Goal: Find specific page/section: Find specific page/section

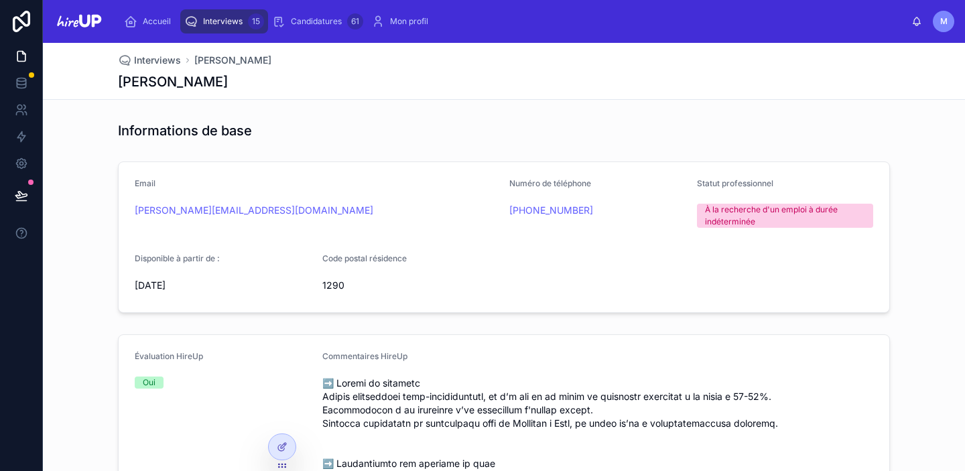
click at [224, 23] on span "Interviews" at bounding box center [223, 21] width 40 height 11
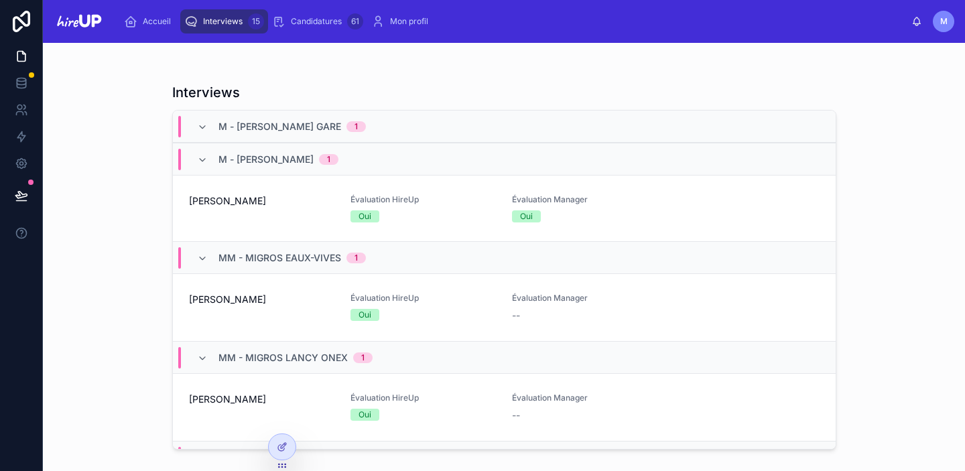
scroll to position [147, 0]
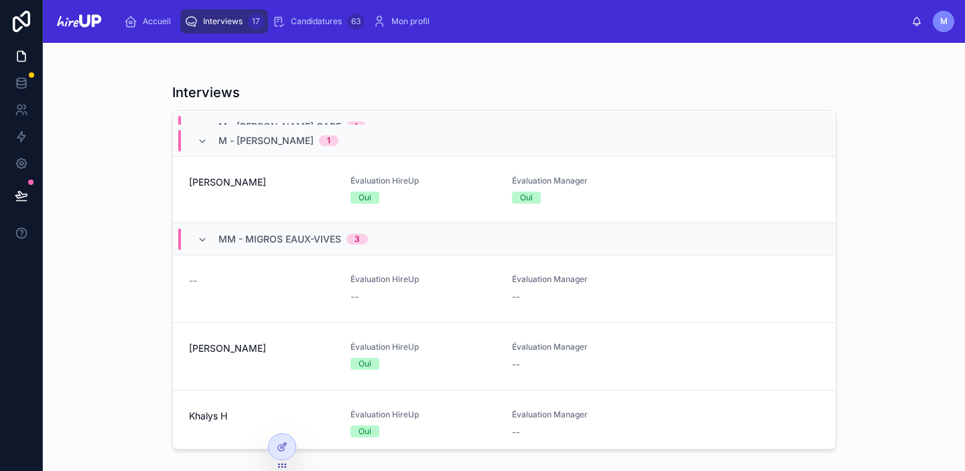
scroll to position [250, 0]
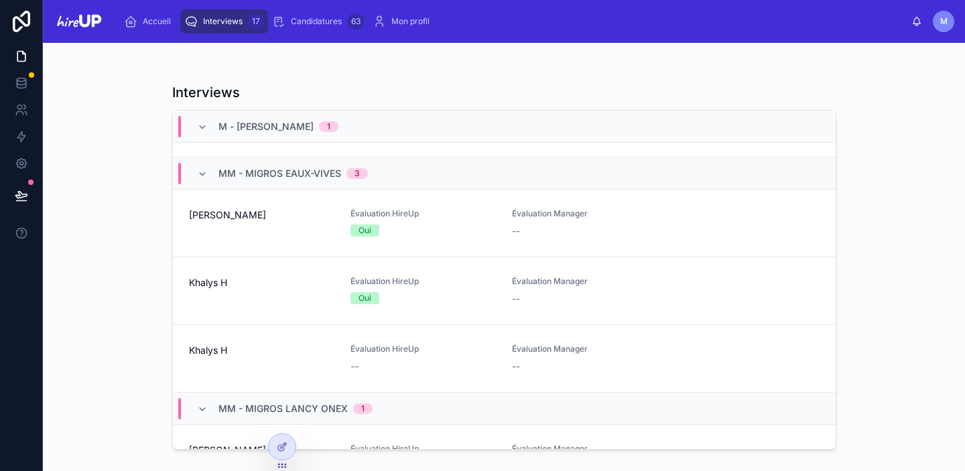
click at [296, 216] on span "[PERSON_NAME]" at bounding box center [261, 214] width 145 height 13
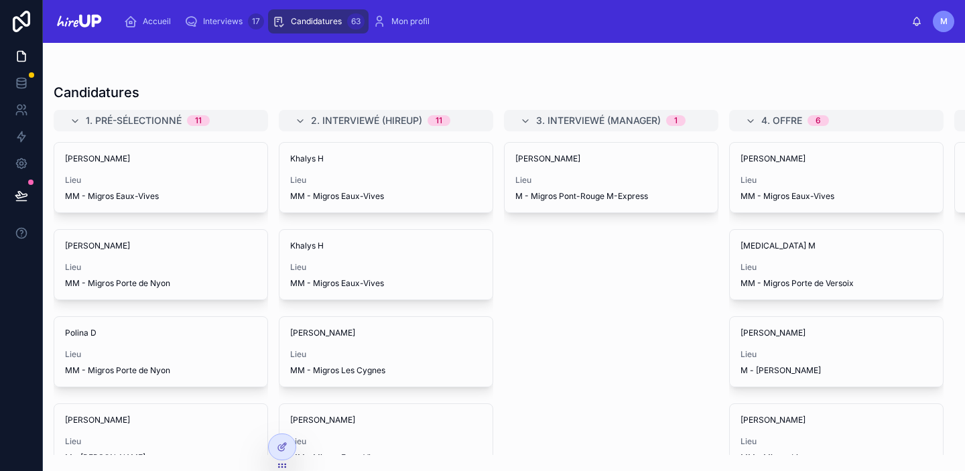
click at [226, 21] on span "Interviews" at bounding box center [223, 21] width 40 height 11
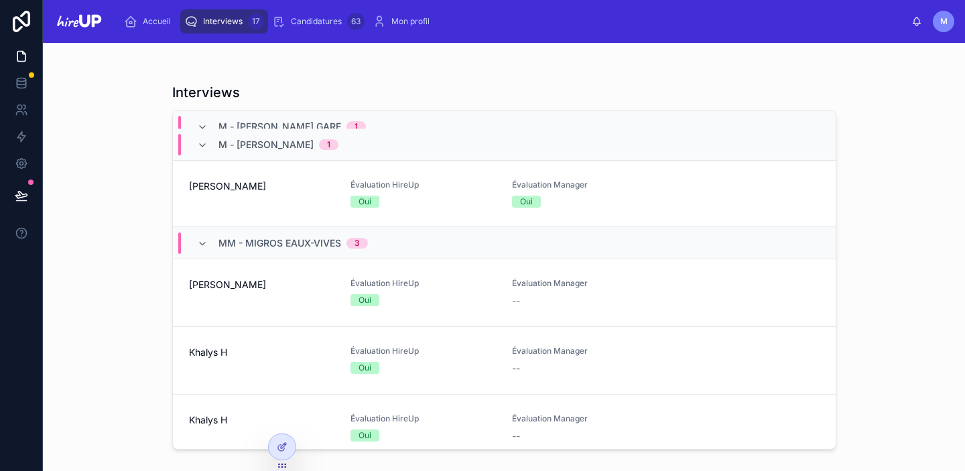
scroll to position [236, 0]
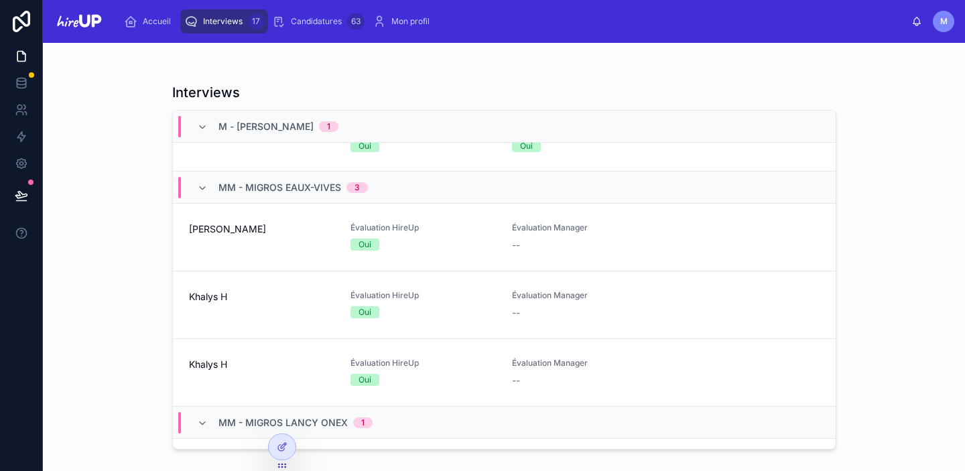
click at [303, 295] on span "Khalys H" at bounding box center [261, 296] width 145 height 13
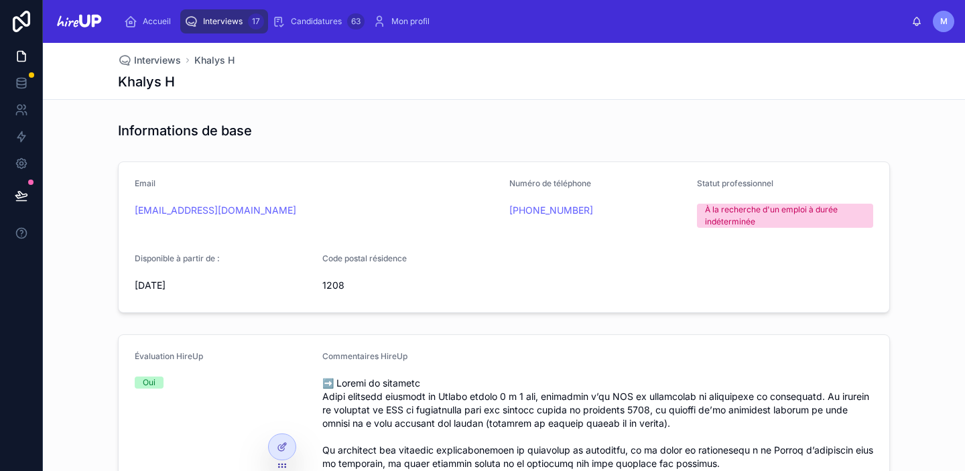
click at [218, 23] on span "Interviews" at bounding box center [223, 21] width 40 height 11
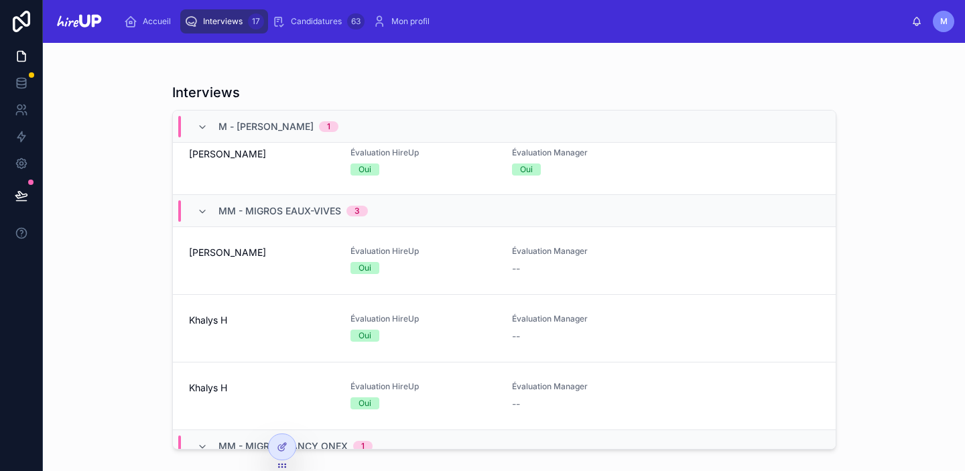
scroll to position [233, 0]
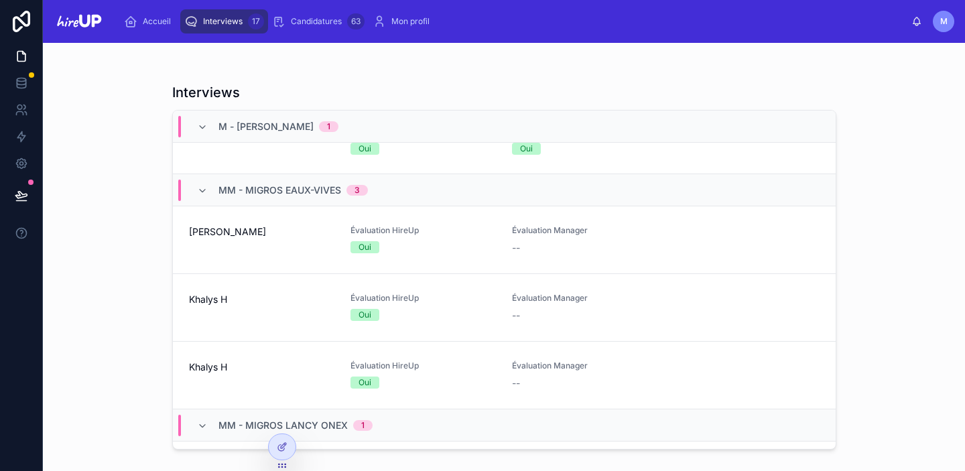
click at [266, 307] on div "Khalys H" at bounding box center [261, 307] width 145 height 29
